Goal: Task Accomplishment & Management: Use online tool/utility

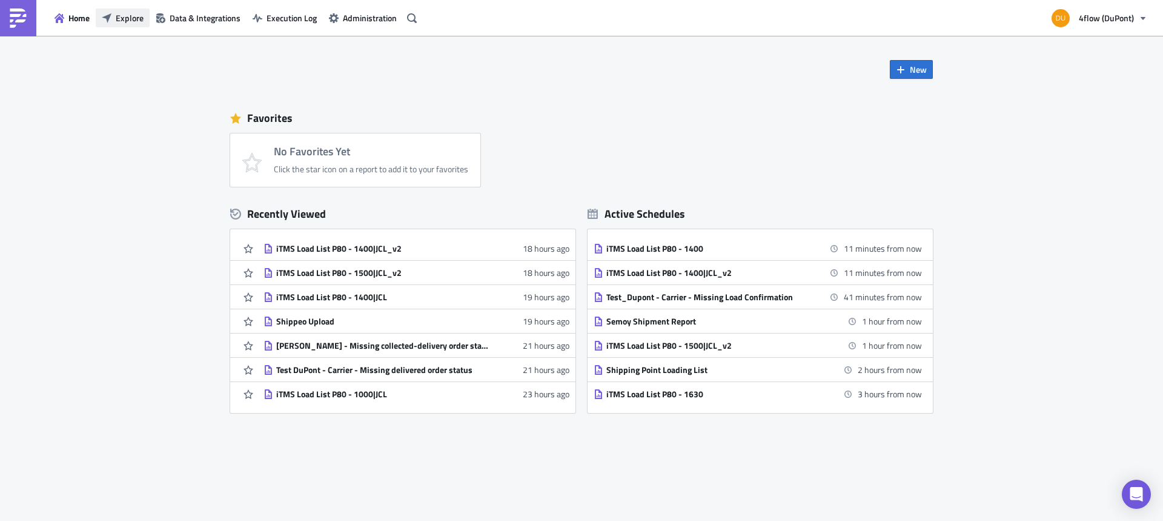
click at [128, 19] on span "Explore" at bounding box center [130, 18] width 28 height 13
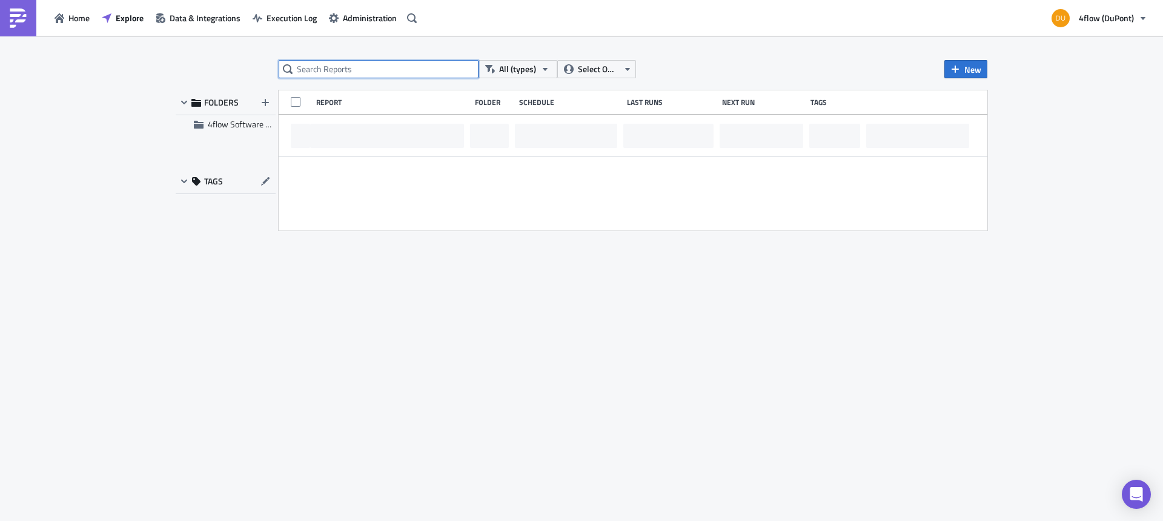
click at [358, 67] on input "text" at bounding box center [379, 69] width 200 height 18
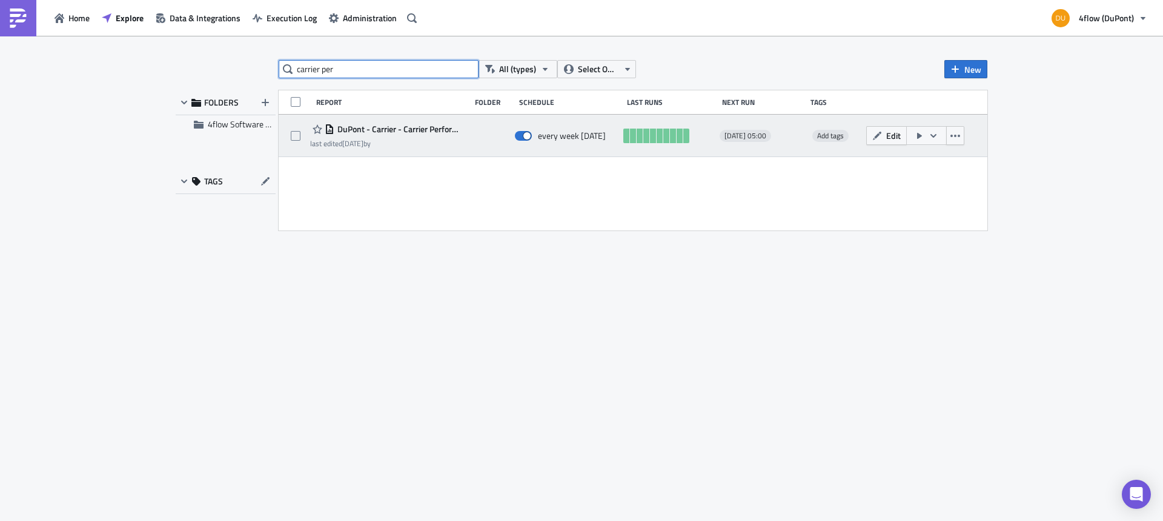
type input "carrier per"
click at [404, 127] on span "DuPont - Carrier - Carrier Performance Index" at bounding box center [399, 129] width 130 height 11
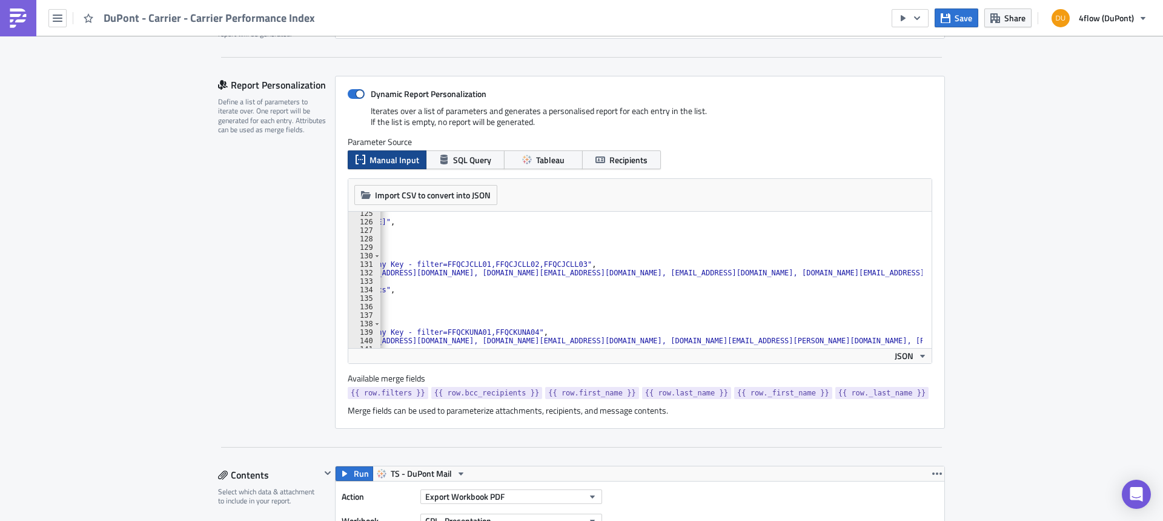
scroll to position [0, 255]
click at [819, 275] on div ""first_name" : "Touren" , "last_name" : "Hellmann" , "_first_name" : "" , "_las…" at bounding box center [784, 281] width 1316 height 144
paste textarea "berry.maas@jcl-logistics.com"
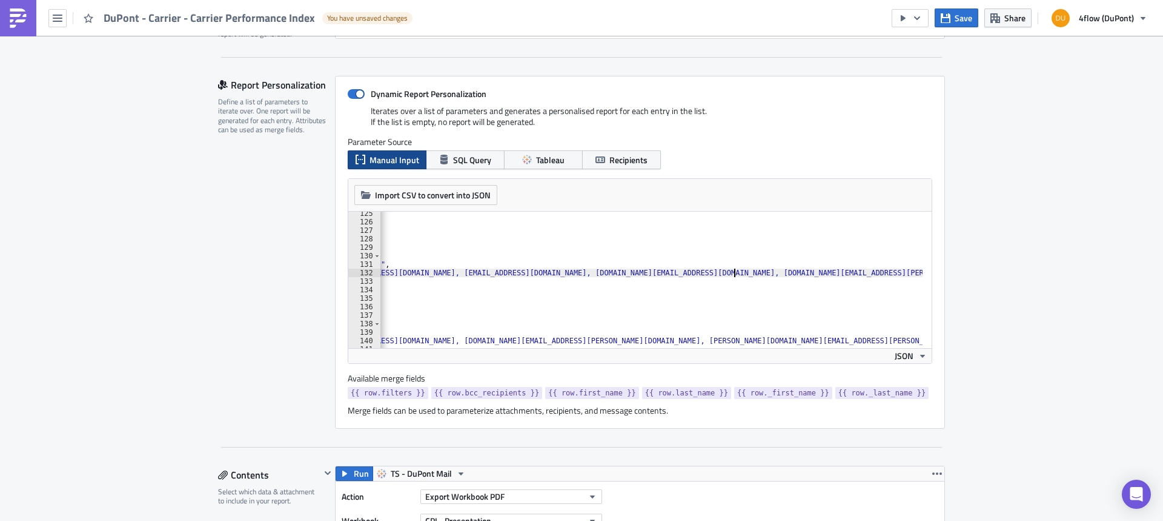
paste textarea "berry.maas@jcl-logistics.com"
type textarea ""bcc_recipients": "lsp-performance_dupont@4flow.com, e.almaguer@4flow.com, dupo…"
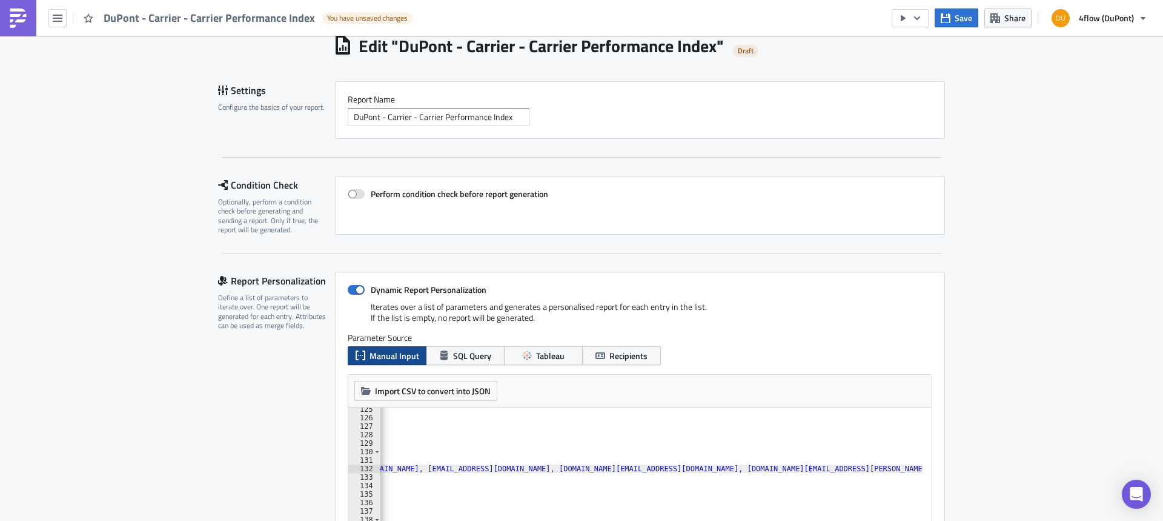
scroll to position [0, 0]
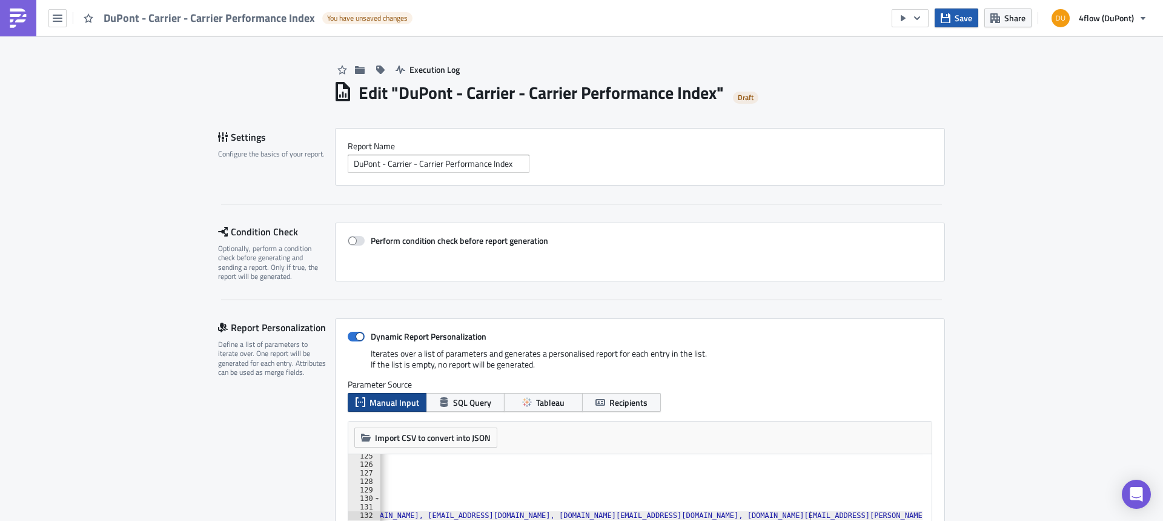
click at [968, 18] on span "Save" at bounding box center [964, 18] width 18 height 13
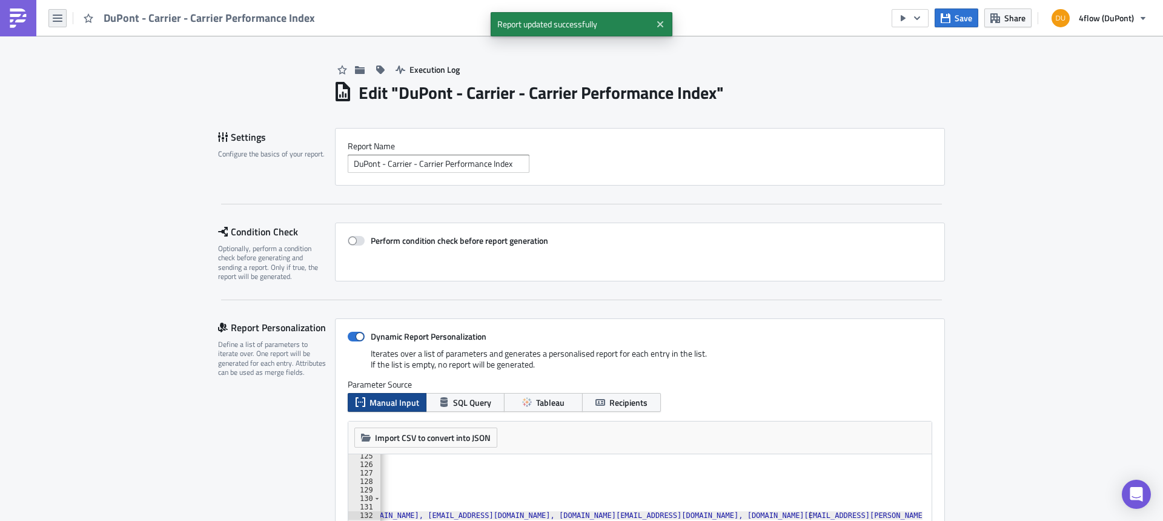
click at [53, 9] on button "button" at bounding box center [57, 18] width 18 height 18
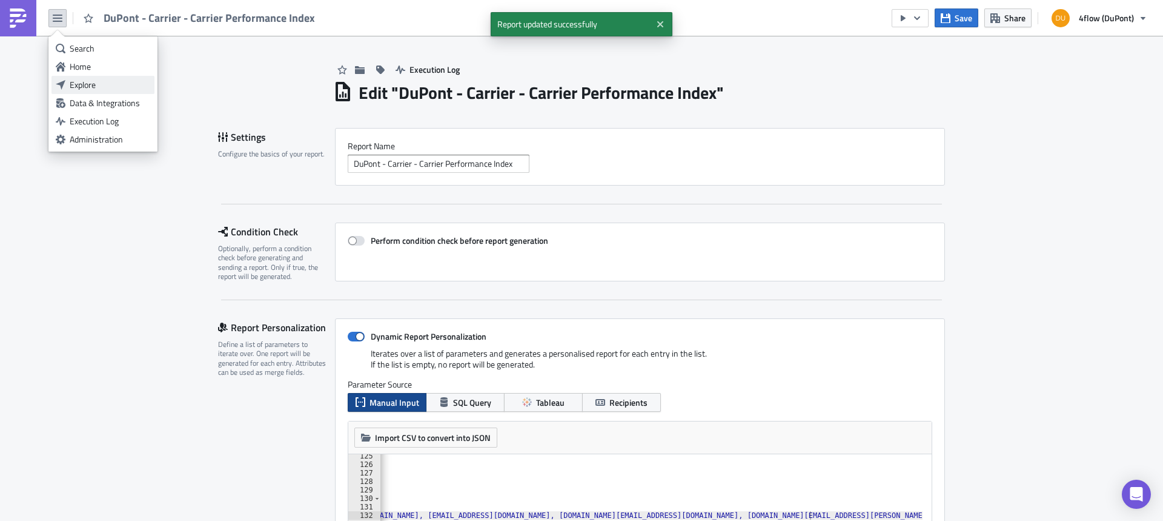
click at [100, 82] on div "Explore" at bounding box center [110, 85] width 81 height 12
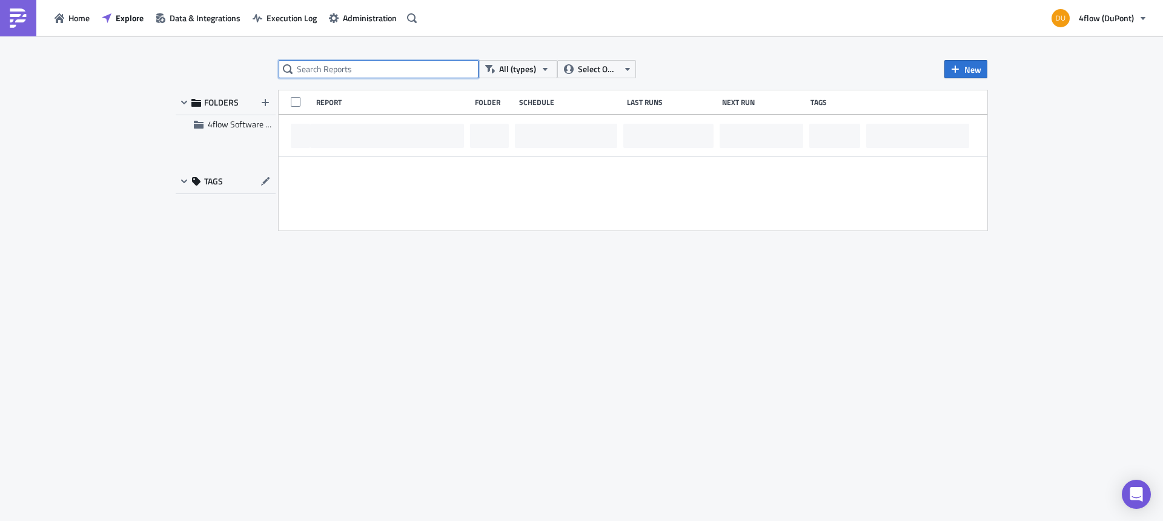
click at [333, 71] on input "text" at bounding box center [379, 69] width 200 height 18
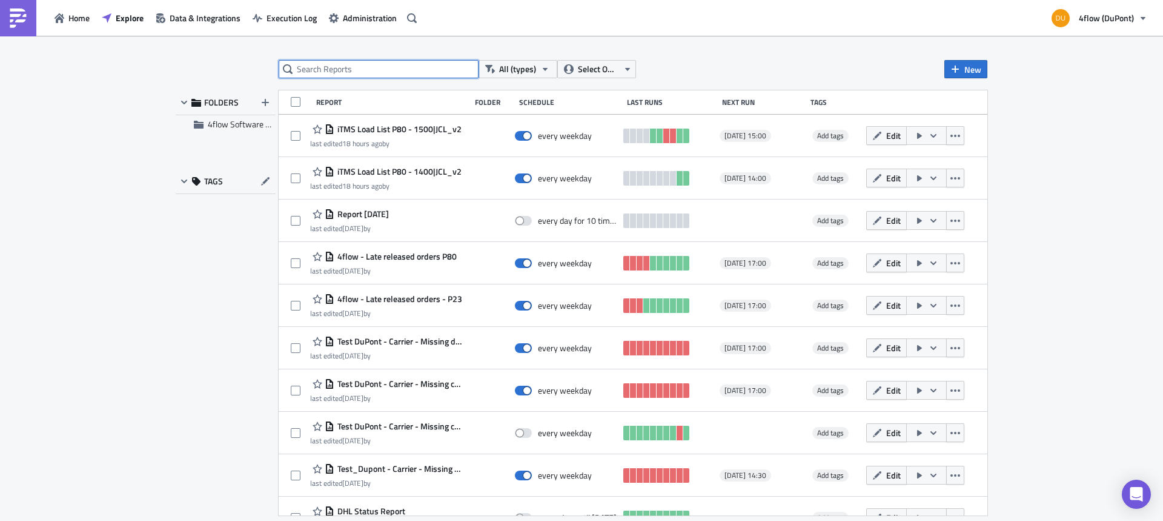
type input "a"
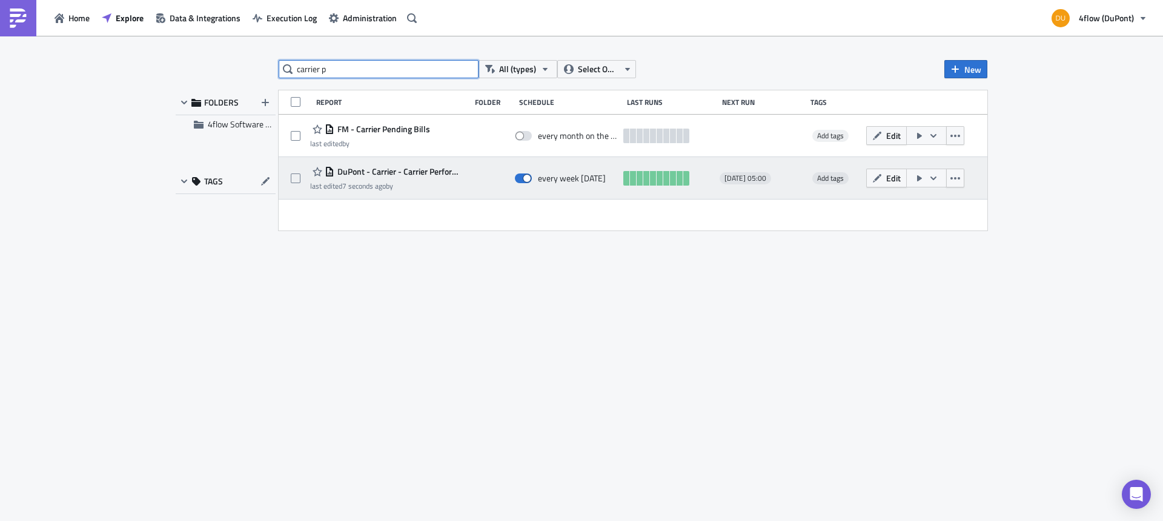
type input "carrier p"
click at [418, 167] on span "DuPont - Carrier - Carrier Performance Index" at bounding box center [399, 171] width 130 height 11
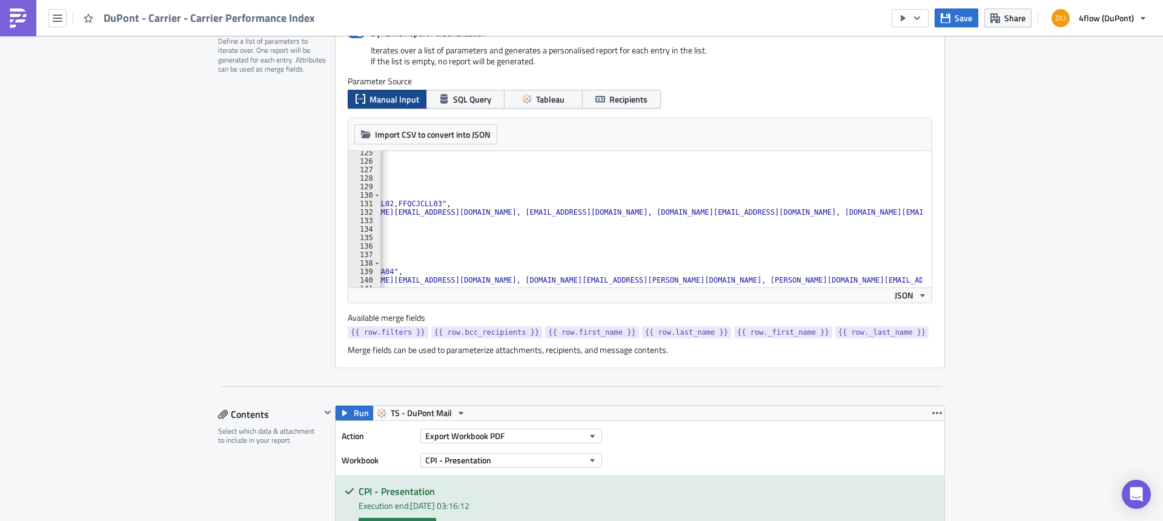
scroll to position [0, 400]
click at [62, 16] on button "button" at bounding box center [57, 18] width 18 height 18
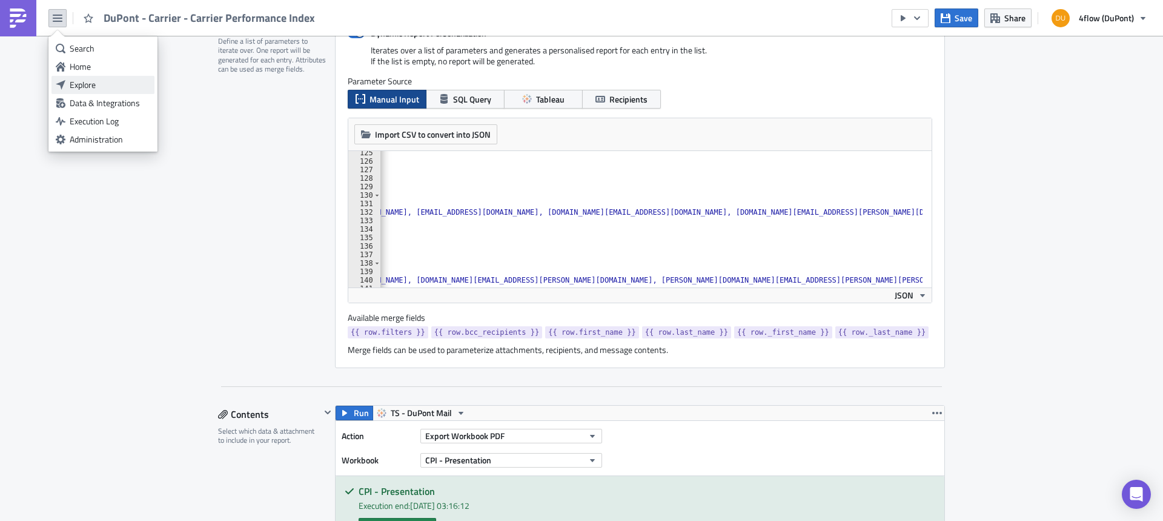
click at [93, 85] on div "Explore" at bounding box center [110, 85] width 81 height 12
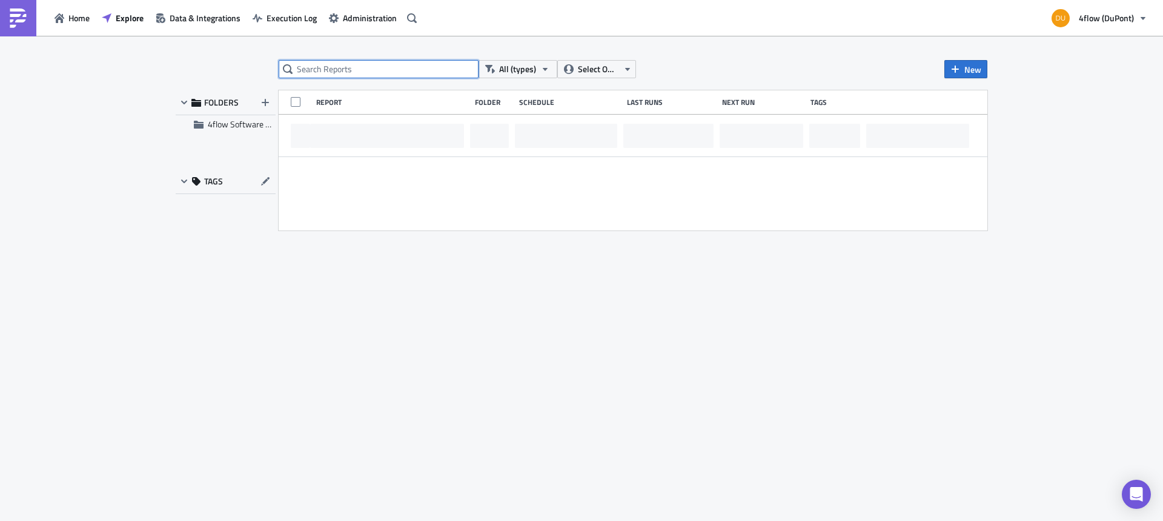
click at [337, 68] on input "text" at bounding box center [379, 69] width 200 height 18
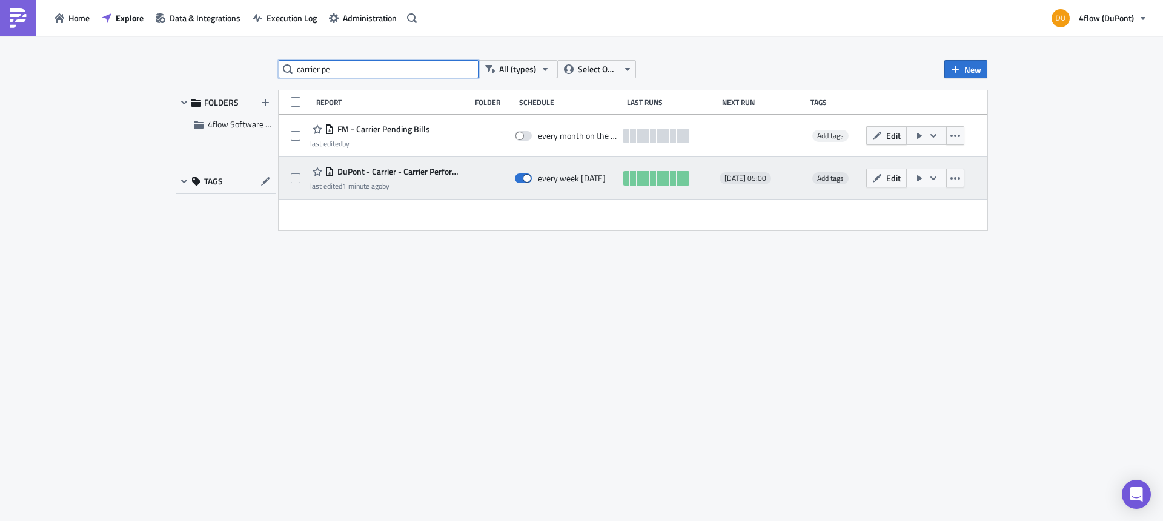
type input "carrier pe"
click at [406, 174] on span "DuPont - Carrier - Carrier Performance Index" at bounding box center [399, 171] width 130 height 11
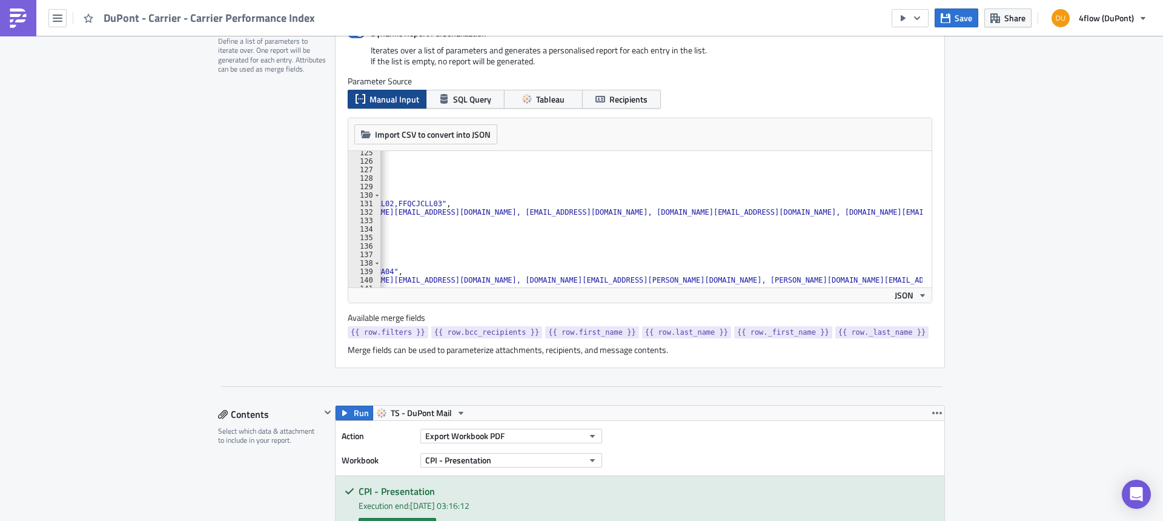
scroll to position [0, 473]
click at [60, 18] on icon "button" at bounding box center [58, 18] width 10 height 7
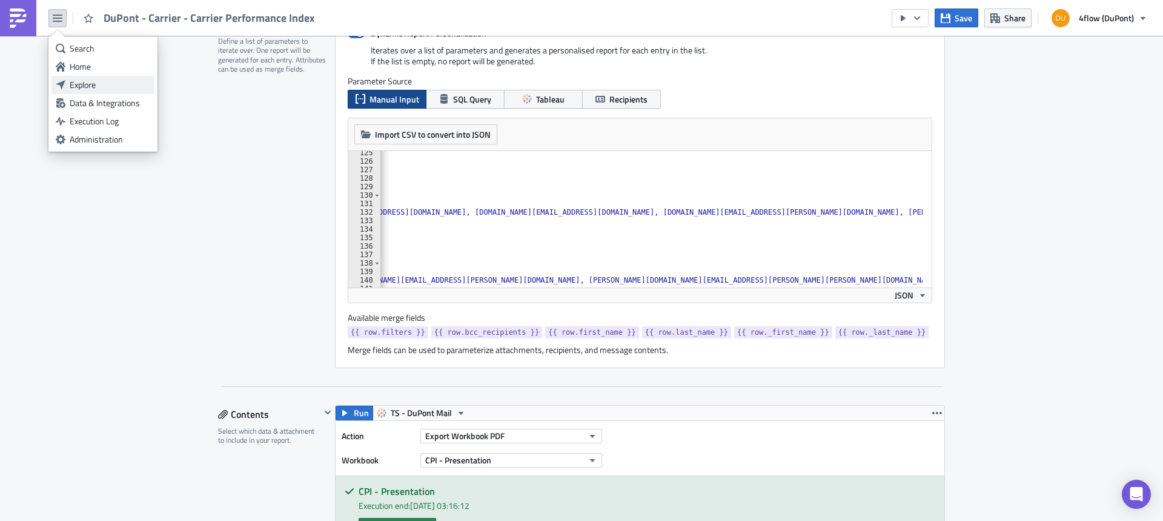
click at [103, 85] on div "Explore" at bounding box center [110, 85] width 81 height 12
